Goal: Information Seeking & Learning: Learn about a topic

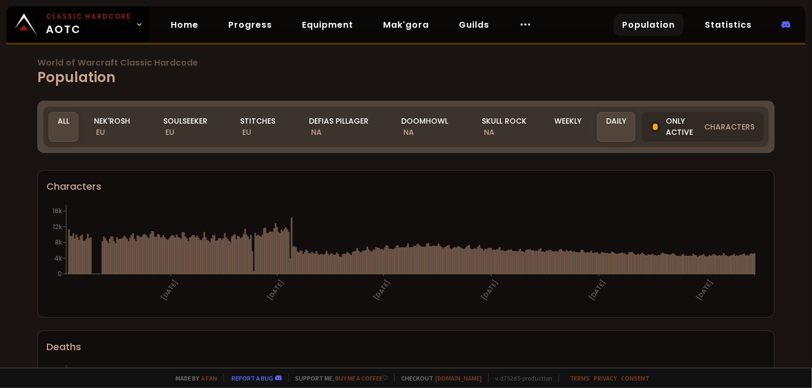
click at [83, 114] on div "Realm All All Nek'Rosh EU Soulseeker EU Stitches EU Defias Pillager NA Doomhowl…" at bounding box center [297, 127] width 496 height 30
click at [102, 127] on span "EU" at bounding box center [100, 132] width 9 height 11
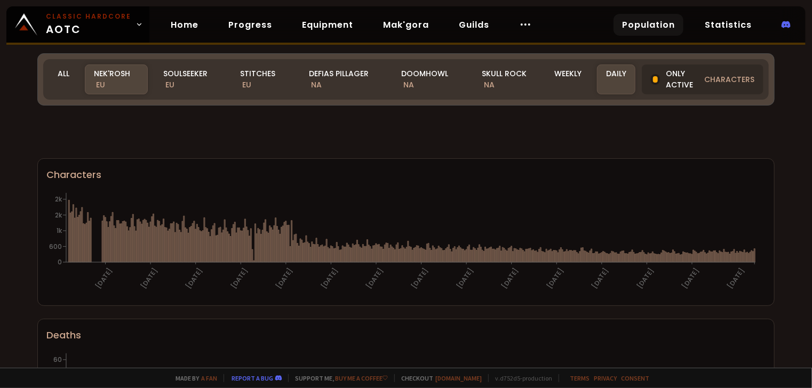
click at [250, 78] on h1 "World of Warcraft Classic Hardcode Population" at bounding box center [405, 73] width 737 height 29
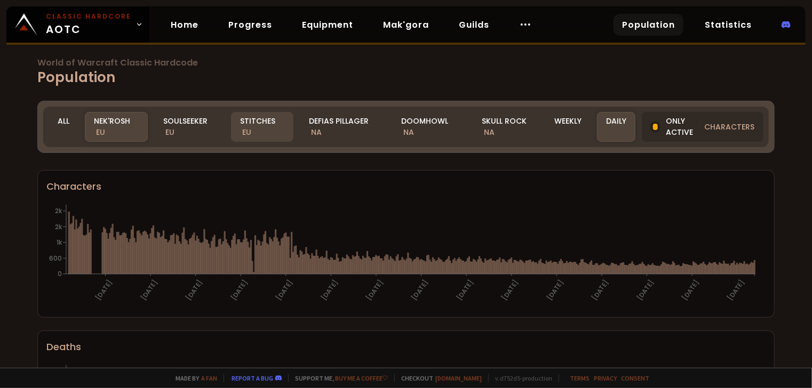
click at [252, 119] on div "Stitches EU" at bounding box center [262, 127] width 62 height 30
